Goal: Information Seeking & Learning: Learn about a topic

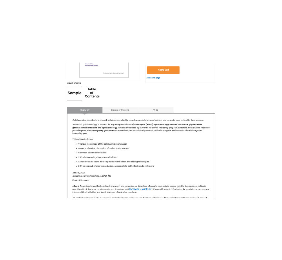
scroll to position [232, 0]
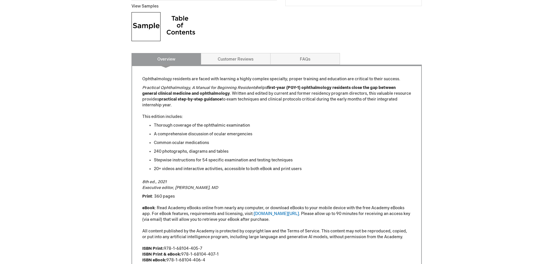
drag, startPoint x: 143, startPoint y: 87, endPoint x: 257, endPoint y: 88, distance: 113.5
click at [257, 88] on em "Practical Ophthalmology, A Manual for Beginning Residents" at bounding box center [199, 87] width 114 height 5
copy em "Practical Ophthalmology, A Manual for Beginning Residents"
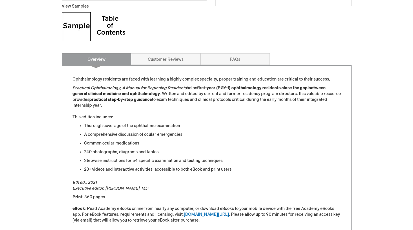
click at [95, 99] on strong "practical step-by-step guidance" at bounding box center [120, 99] width 63 height 5
drag, startPoint x: 95, startPoint y: 99, endPoint x: 100, endPoint y: 105, distance: 8.0
click at [100, 105] on p "Practical Ophthalmology, A Manual for Beginning Residents helps first-year (PGY…" at bounding box center [207, 102] width 269 height 35
copy p "practical step-by-step guidance to exam techniques and clinical protocols criti…"
click at [167, 105] on p "Practical Ophthalmology, A Manual for Beginning Residents helps first-year (PGY…" at bounding box center [207, 102] width 269 height 35
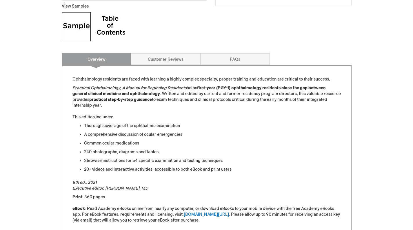
click at [240, 102] on p "Practical Ophthalmology, A Manual for Beginning Residents helps first-year (PGY…" at bounding box center [207, 102] width 269 height 35
click at [95, 161] on li "Stepwise instructions for 54 specific examination and testing techniques" at bounding box center [212, 161] width 257 height 6
drag, startPoint x: 95, startPoint y: 161, endPoint x: 207, endPoint y: 161, distance: 111.7
click at [207, 161] on li "Stepwise instructions for 54 specific examination and testing techniques" at bounding box center [212, 161] width 257 height 6
copy li "Stepwise instructions for 54 specific examination and testing techniques"
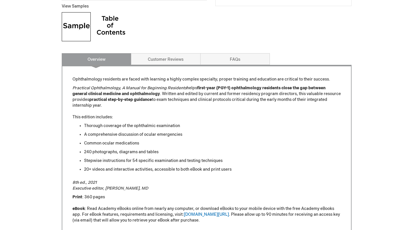
click at [167, 93] on p "Practical Ophthalmology, A Manual for Beginning Residents helps first-year (PGY…" at bounding box center [207, 102] width 269 height 35
drag, startPoint x: 78, startPoint y: 88, endPoint x: 187, endPoint y: 86, distance: 109.7
click at [187, 86] on p "Practical Ophthalmology, A Manual for Beginning Residents helps first-year (PGY…" at bounding box center [207, 102] width 269 height 35
copy em "ctical Ophthalmology, A Manual for Beginning Residents"
click at [274, 89] on strong "first-year (PGY-1) ophthalmology residents close the gap between general clinic…" at bounding box center [199, 90] width 253 height 11
